Goal: Task Accomplishment & Management: Use online tool/utility

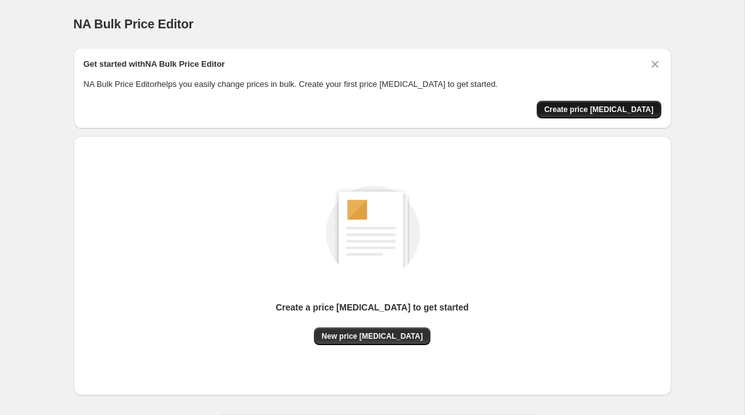
click at [609, 108] on span "Create price [MEDICAL_DATA]" at bounding box center [600, 109] width 110 height 10
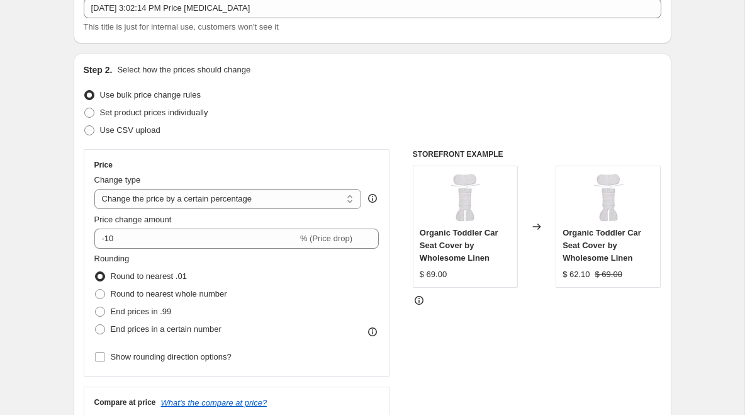
scroll to position [83, 0]
click at [332, 202] on select "Change the price to a certain amount Change the price by a certain amount Chang…" at bounding box center [228, 198] width 268 height 20
select select "by"
click at [94, 188] on select "Change the price to a certain amount Change the price by a certain amount Chang…" at bounding box center [228, 198] width 268 height 20
type input "-10.00"
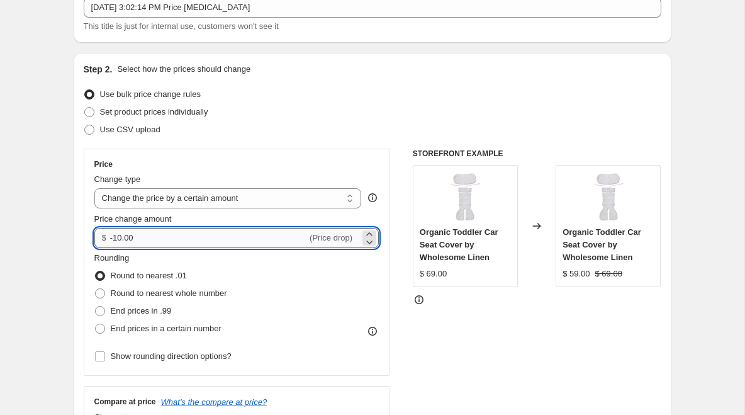
click at [191, 240] on input "-10.00" at bounding box center [208, 238] width 197 height 20
type input "1"
type input "0.00"
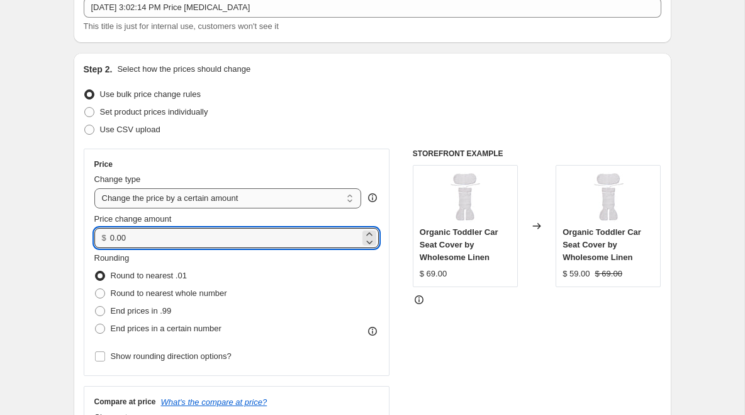
click at [212, 198] on select "Change the price to a certain amount Change the price by a certain amount Chang…" at bounding box center [228, 198] width 268 height 20
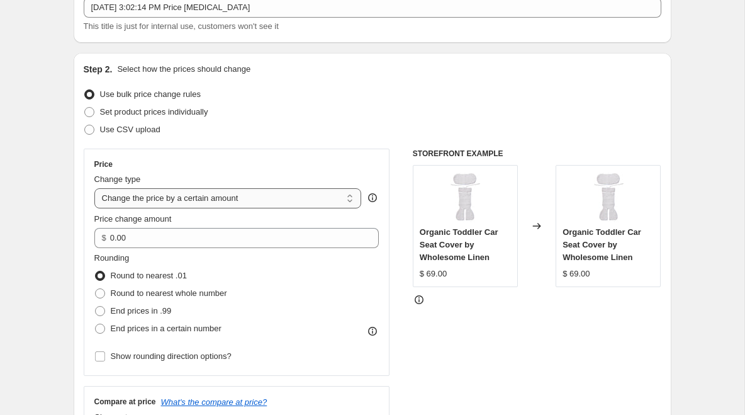
click at [234, 201] on select "Change the price to a certain amount Change the price by a certain amount Chang…" at bounding box center [228, 198] width 268 height 20
select select "to"
click at [94, 188] on select "Change the price to a certain amount Change the price by a certain amount Chang…" at bounding box center [228, 198] width 268 height 20
type input "80.00"
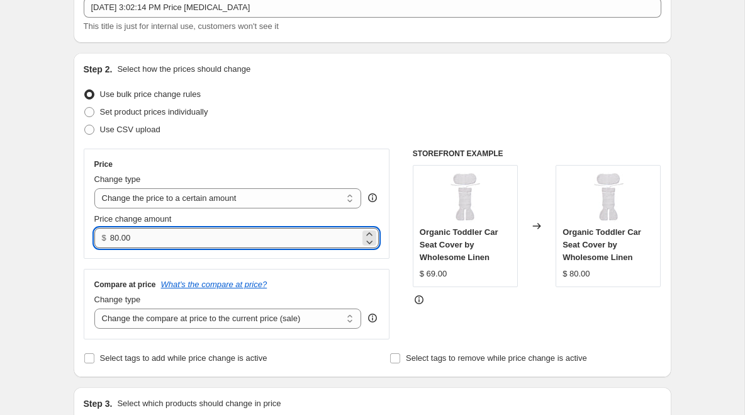
click at [196, 238] on input "80.00" at bounding box center [235, 238] width 250 height 20
type input "0.00"
click at [273, 196] on select "Change the price to a certain amount Change the price by a certain amount Chang…" at bounding box center [228, 198] width 268 height 20
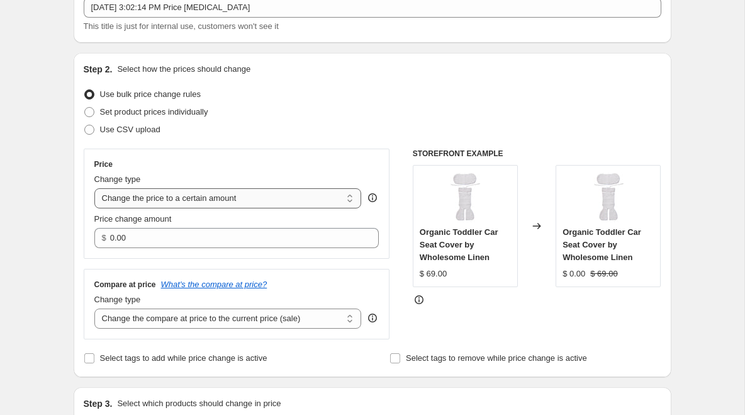
select select "by"
click at [94, 188] on select "Change the price to a certain amount Change the price by a certain amount Chang…" at bounding box center [228, 198] width 268 height 20
type input "-10.00"
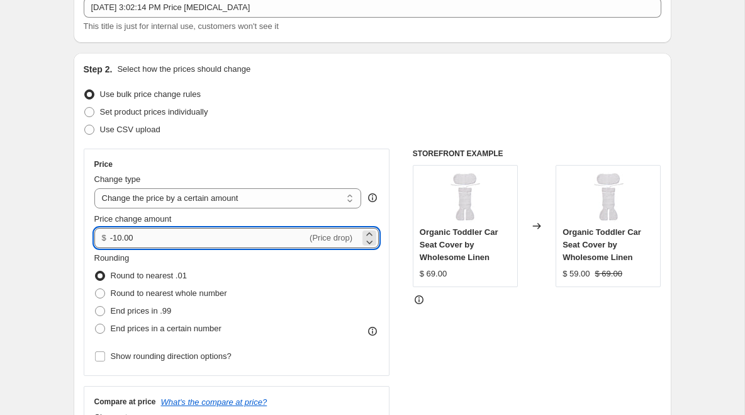
click at [204, 239] on input "-10.00" at bounding box center [208, 238] width 197 height 20
drag, startPoint x: 204, startPoint y: 239, endPoint x: 50, endPoint y: 214, distance: 156.2
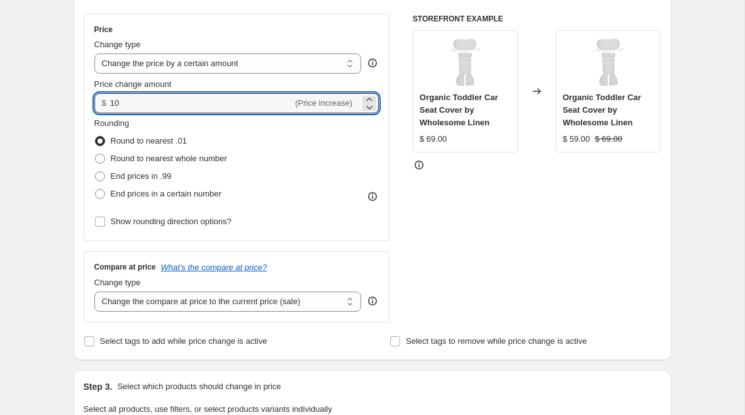
scroll to position [225, 0]
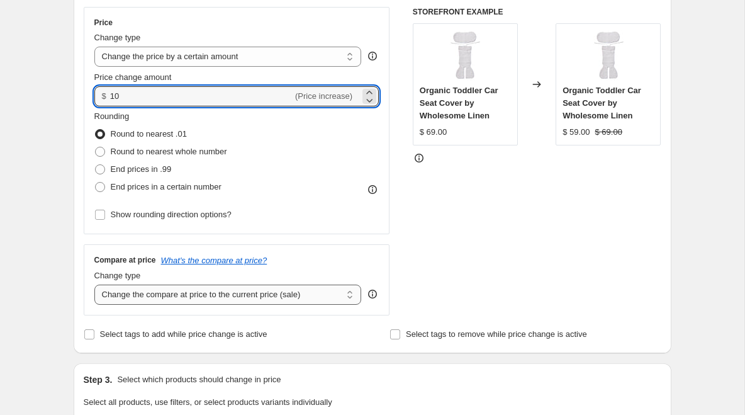
type input "10.00"
click at [339, 294] on select "Change the compare at price to the current price (sale) Change the compare at p…" at bounding box center [228, 295] width 268 height 20
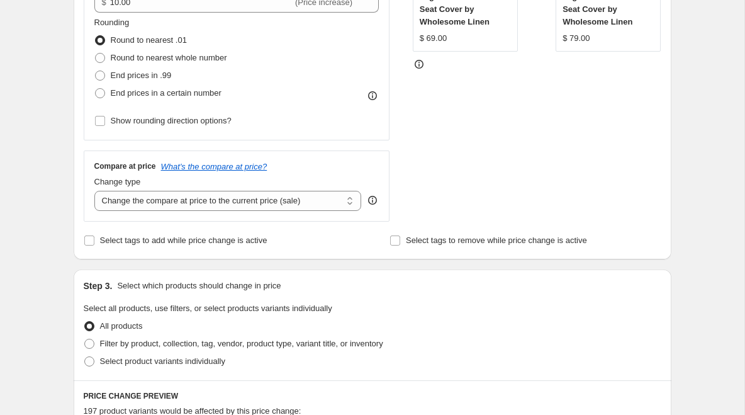
scroll to position [320, 0]
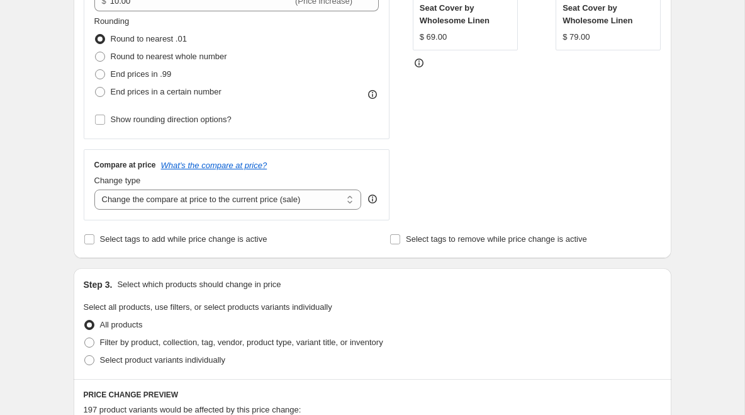
click at [373, 204] on icon at bounding box center [372, 199] width 13 height 13
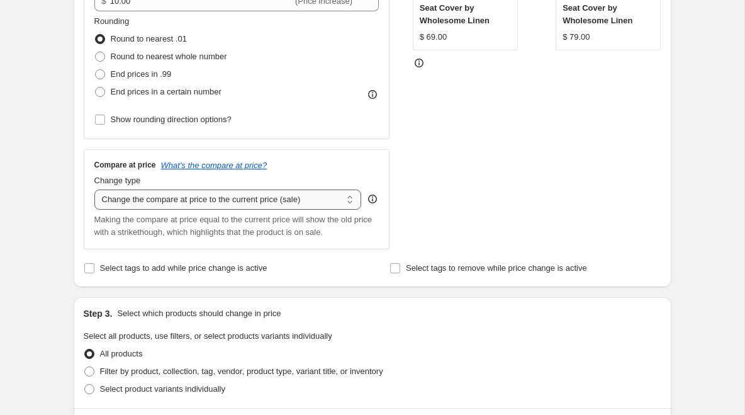
click at [315, 202] on select "Change the compare at price to the current price (sale) Change the compare at p…" at bounding box center [228, 199] width 268 height 20
click at [94, 189] on select "Change the compare at price to the current price (sale) Change the compare at p…" at bounding box center [228, 199] width 268 height 20
click at [320, 201] on select "Change the compare at price to the current price (sale) Change the compare at p…" at bounding box center [228, 199] width 268 height 20
select select "by"
click at [94, 189] on select "Change the compare at price to the current price (sale) Change the compare at p…" at bounding box center [228, 199] width 268 height 20
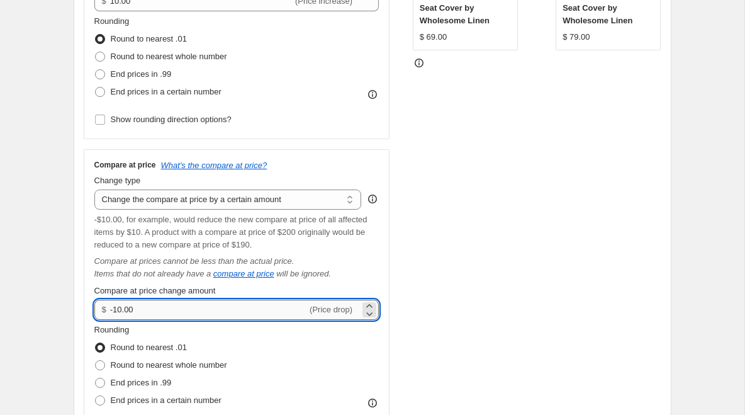
click at [205, 317] on input "-10.00" at bounding box center [208, 310] width 197 height 20
type input "-1"
type input "10.00"
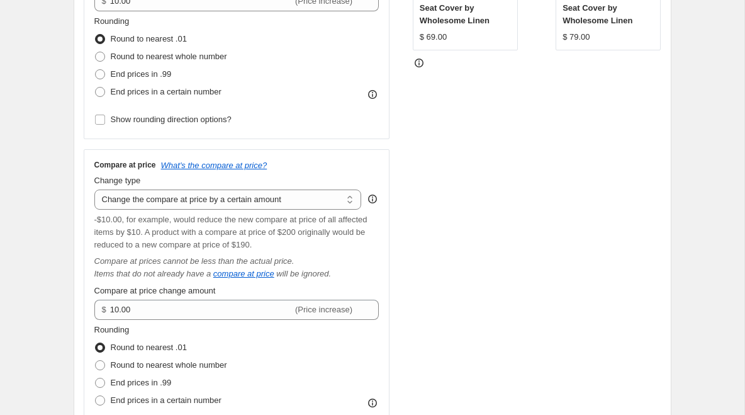
click at [485, 223] on div "STOREFRONT EXAMPLE Organic Toddler Car Seat Cover by Wholesome Linen $ 69.00 Ch…" at bounding box center [537, 180] width 249 height 536
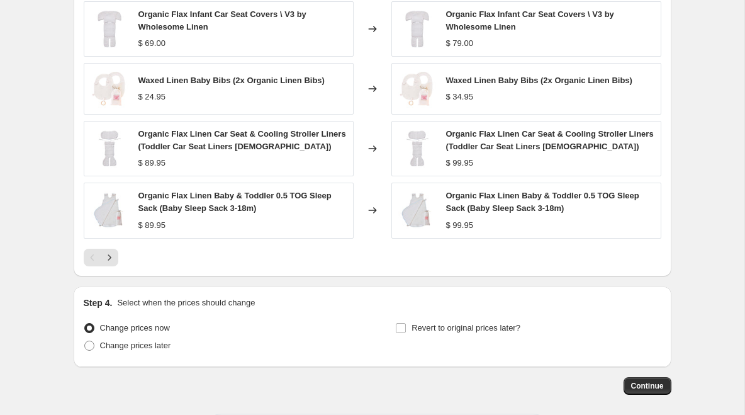
scroll to position [1087, 0]
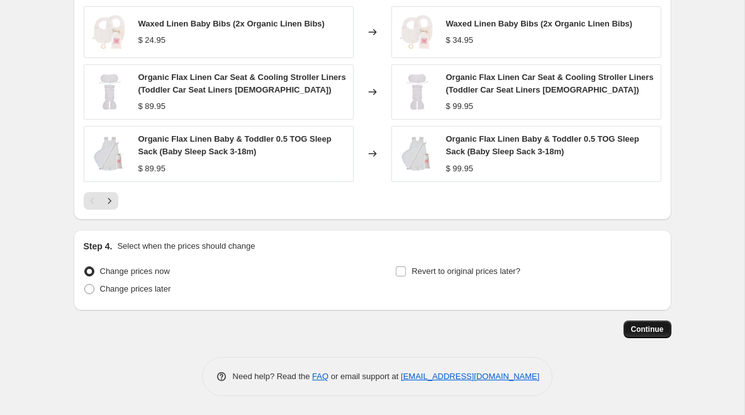
click at [669, 331] on button "Continue" at bounding box center [648, 329] width 48 height 18
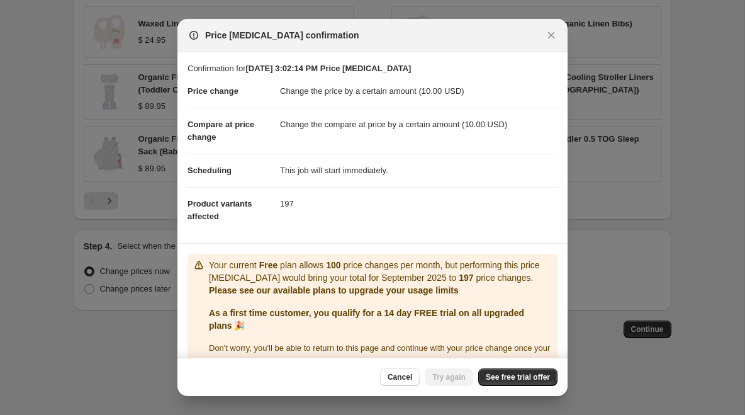
click at [438, 200] on dd "197" at bounding box center [419, 203] width 278 height 33
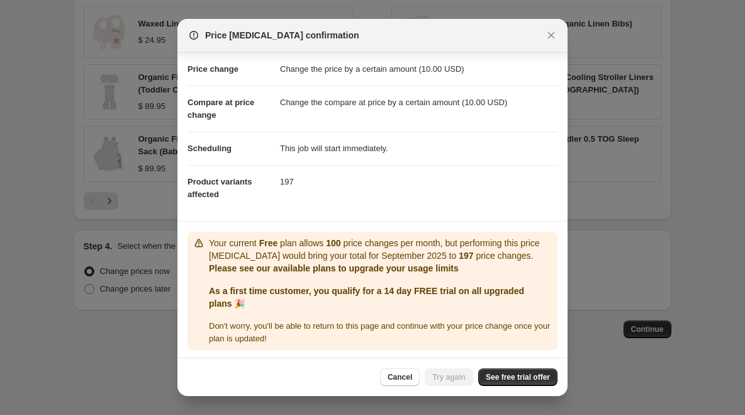
scroll to position [25, 0]
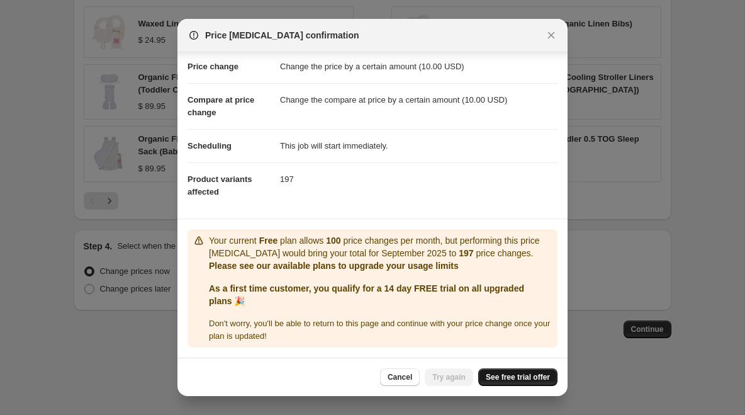
click at [502, 376] on span "See free trial offer" at bounding box center [518, 377] width 64 height 10
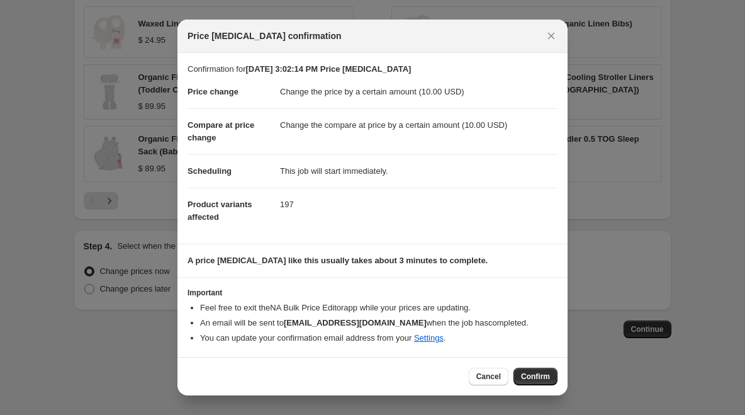
scroll to position [0, 0]
click at [499, 377] on span "Cancel" at bounding box center [489, 376] width 25 height 10
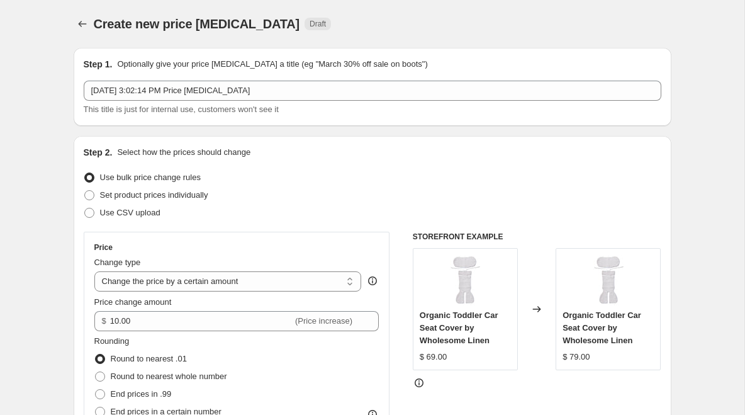
scroll to position [1087, 0]
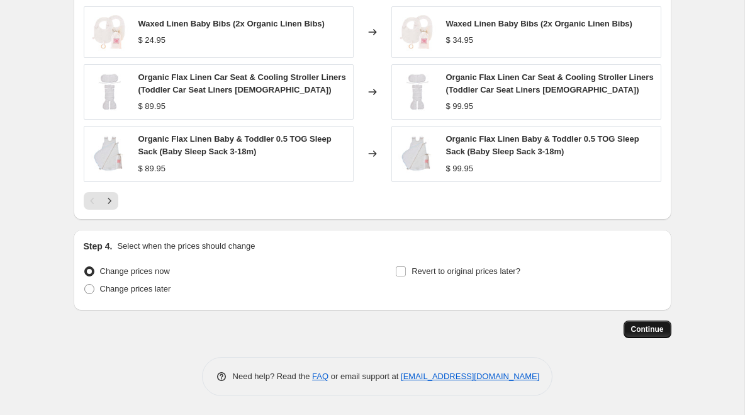
click at [658, 327] on span "Continue" at bounding box center [647, 329] width 33 height 10
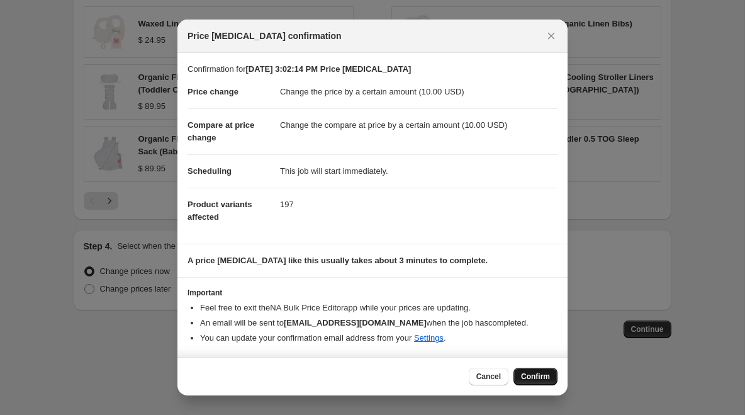
click at [548, 375] on span "Confirm" at bounding box center [535, 376] width 29 height 10
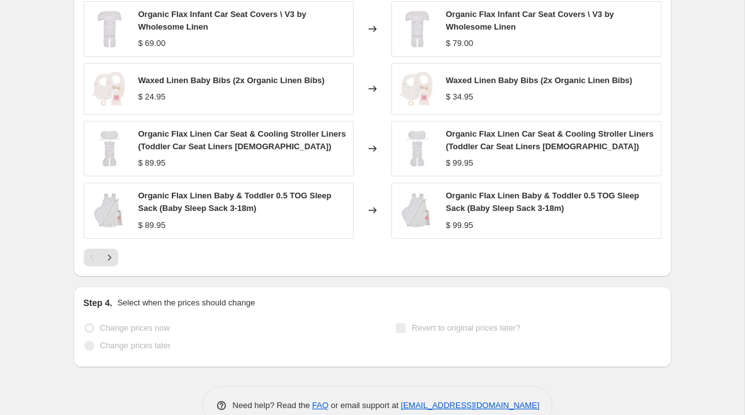
scroll to position [1150, 0]
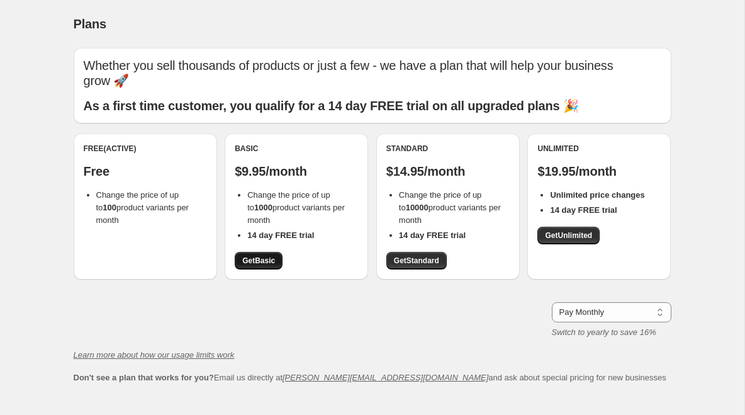
click at [254, 256] on span "Get Basic" at bounding box center [258, 261] width 33 height 10
